Goal: Find contact information

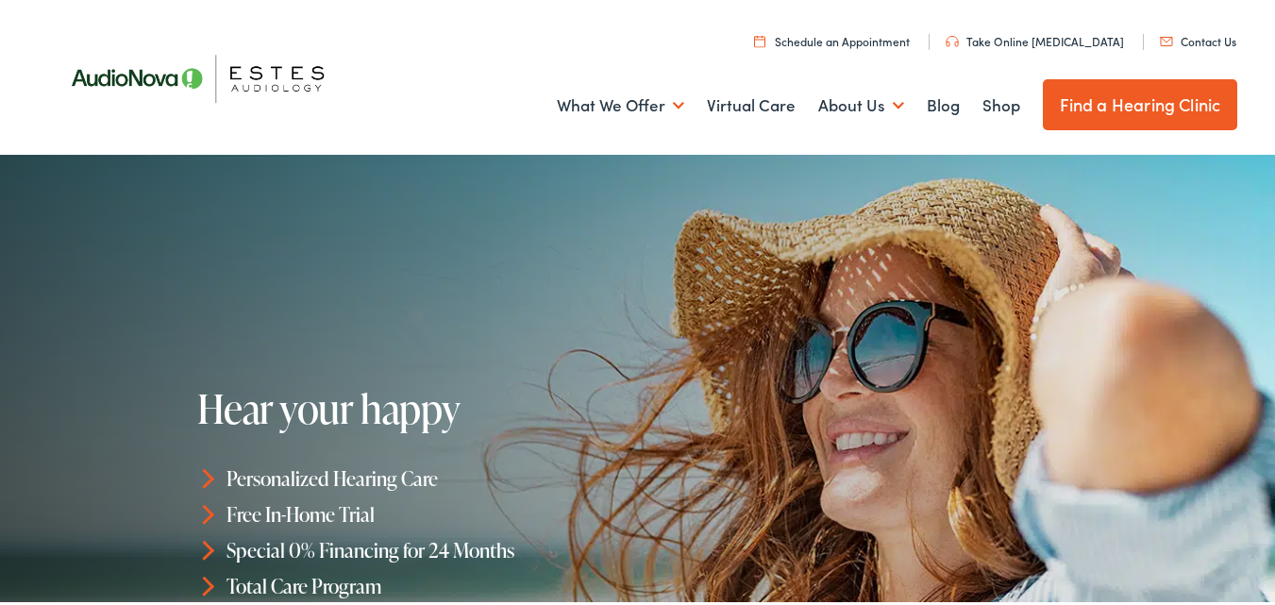
click at [1195, 36] on link "Contact Us" at bounding box center [1198, 37] width 76 height 16
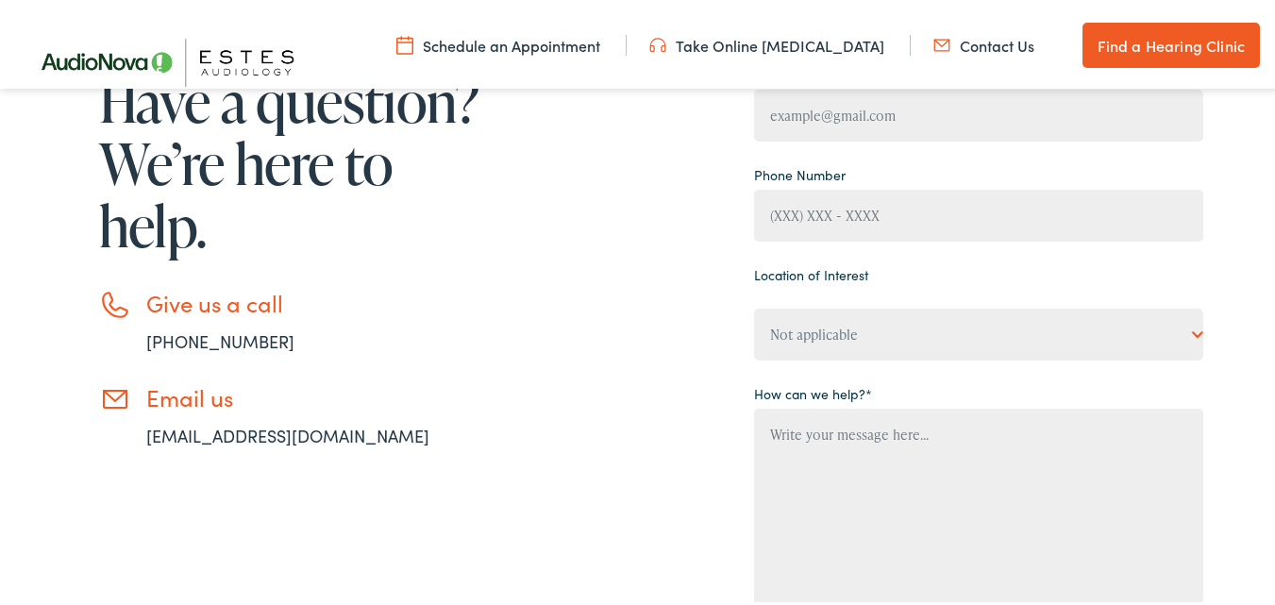
scroll to position [345, 0]
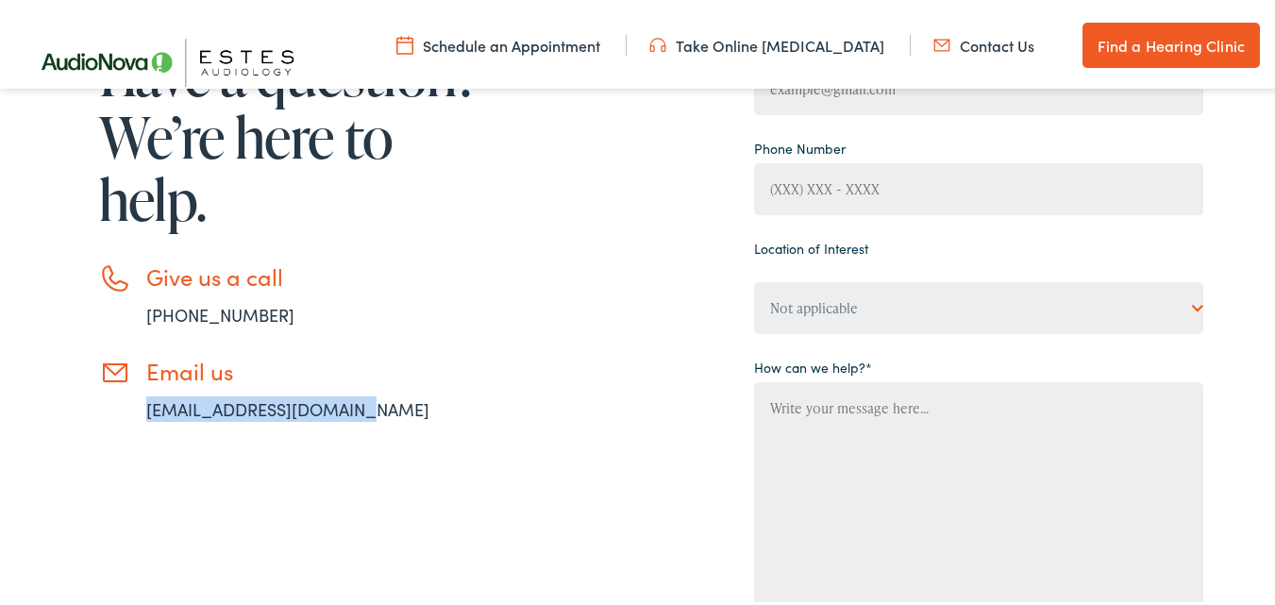
drag, startPoint x: 349, startPoint y: 405, endPoint x: 138, endPoint y: 405, distance: 211.5
click at [138, 406] on li "Email us info@estesaudiology.com" at bounding box center [292, 386] width 387 height 64
copy link "info@estesaudiology.com"
